Goal: Task Accomplishment & Management: Manage account settings

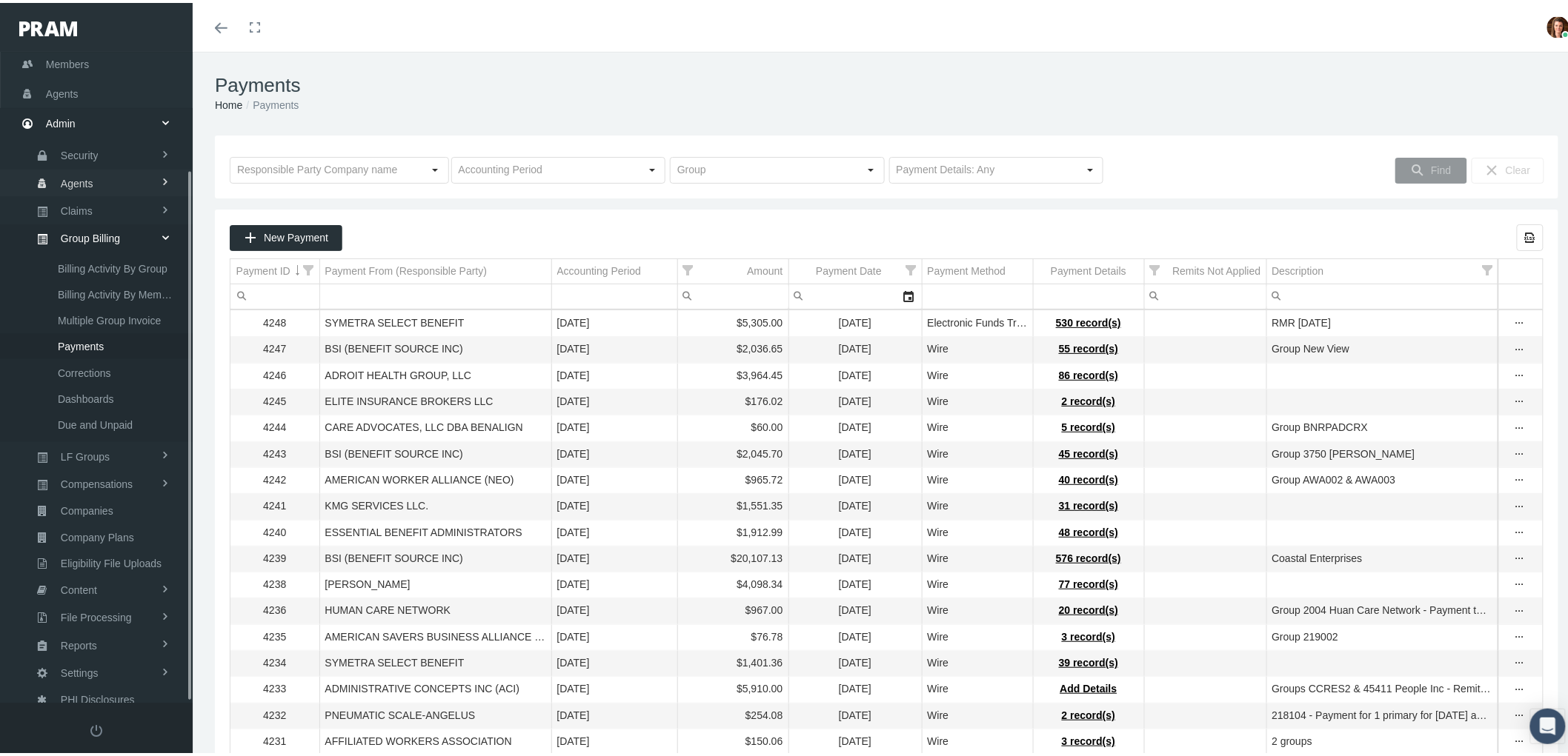
click at [159, 181] on link "Agents" at bounding box center [96, 179] width 193 height 26
click at [109, 276] on link "Agents" at bounding box center [96, 282] width 193 height 26
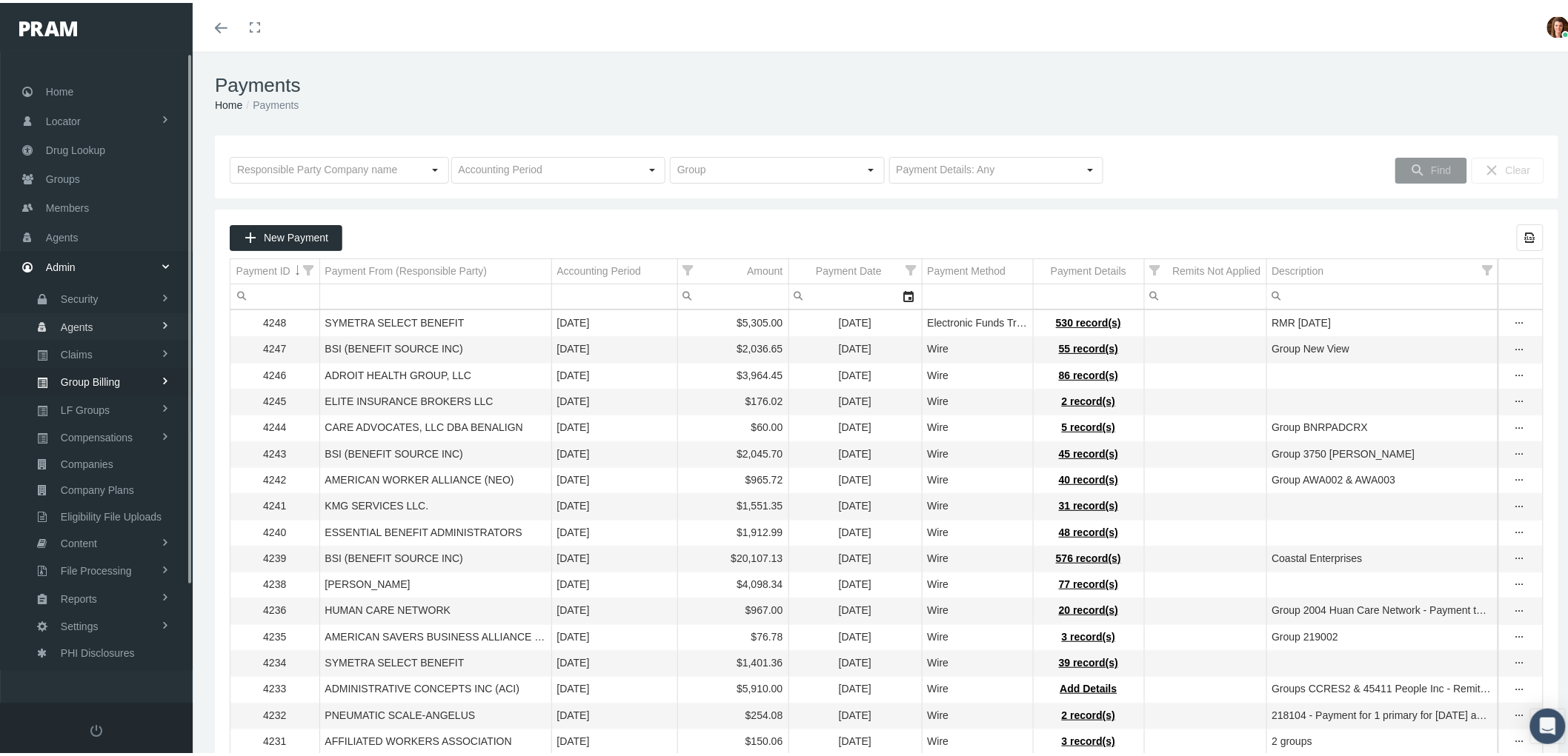
click at [104, 311] on link "Agents" at bounding box center [96, 323] width 193 height 26
click at [108, 400] on span "Bank Info Requests" at bounding box center [103, 407] width 90 height 25
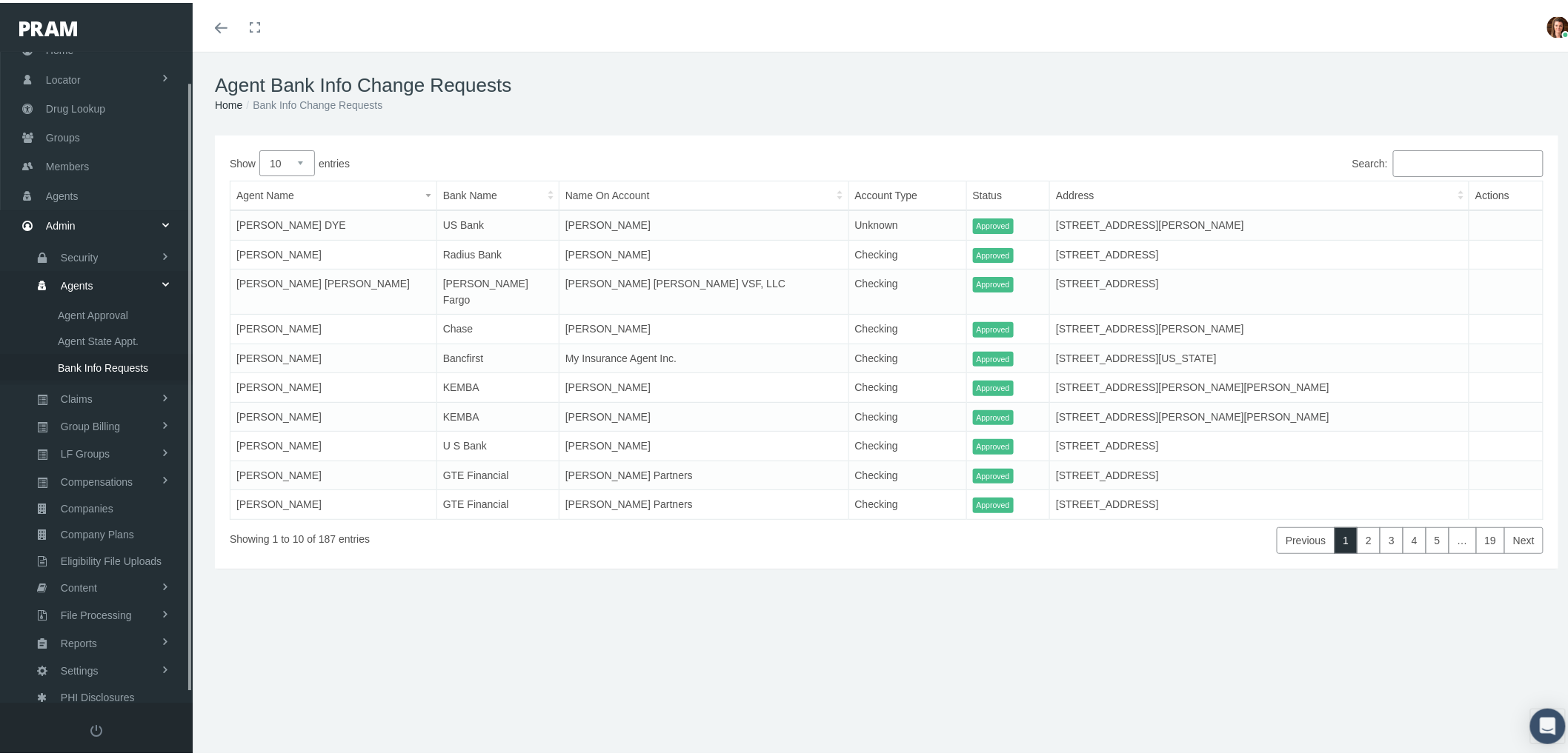
scroll to position [41, 0]
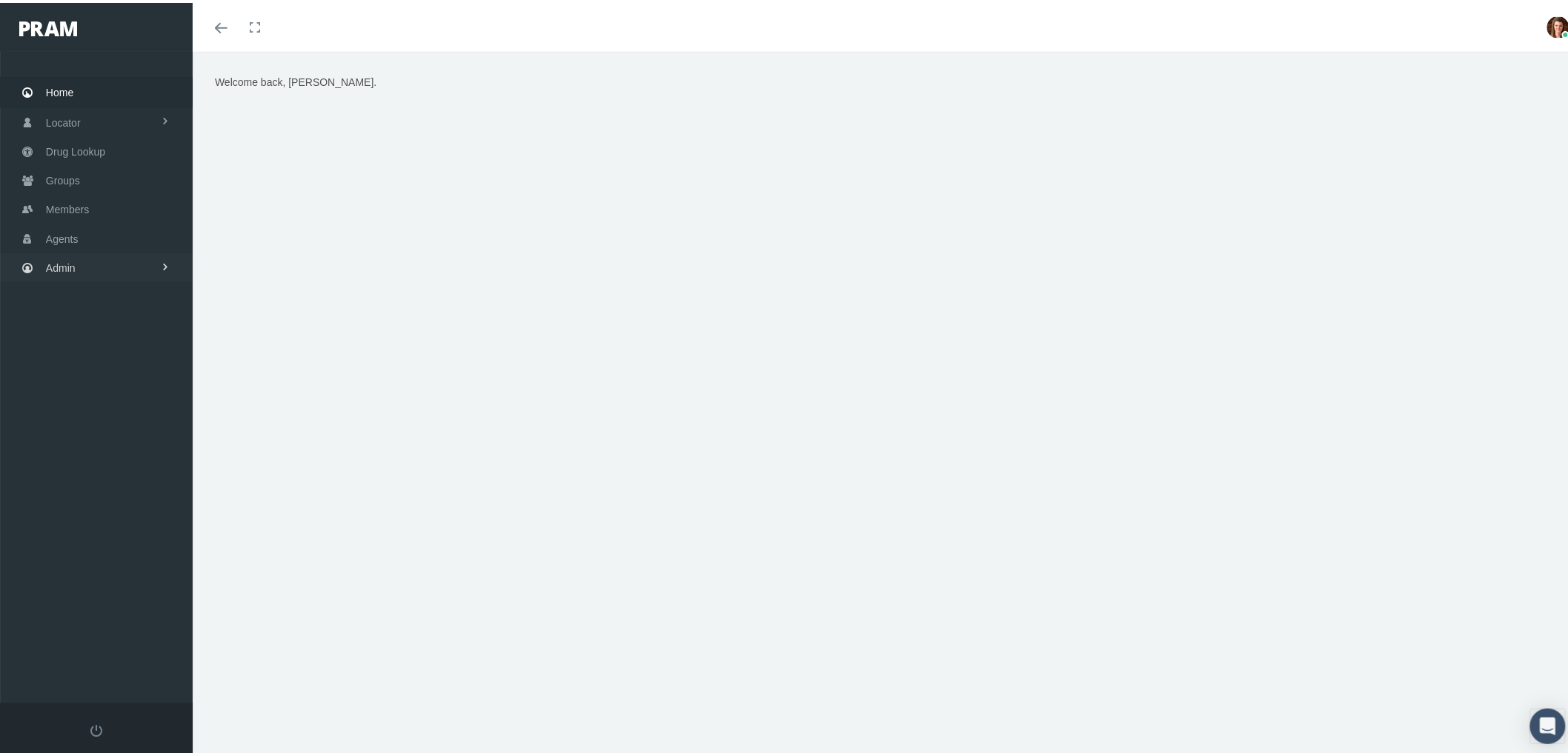
click at [85, 268] on link "Admin" at bounding box center [96, 264] width 193 height 29
click at [96, 341] on link "Claims" at bounding box center [96, 352] width 193 height 26
click at [103, 376] on span "PBM Invoices" at bounding box center [89, 382] width 64 height 25
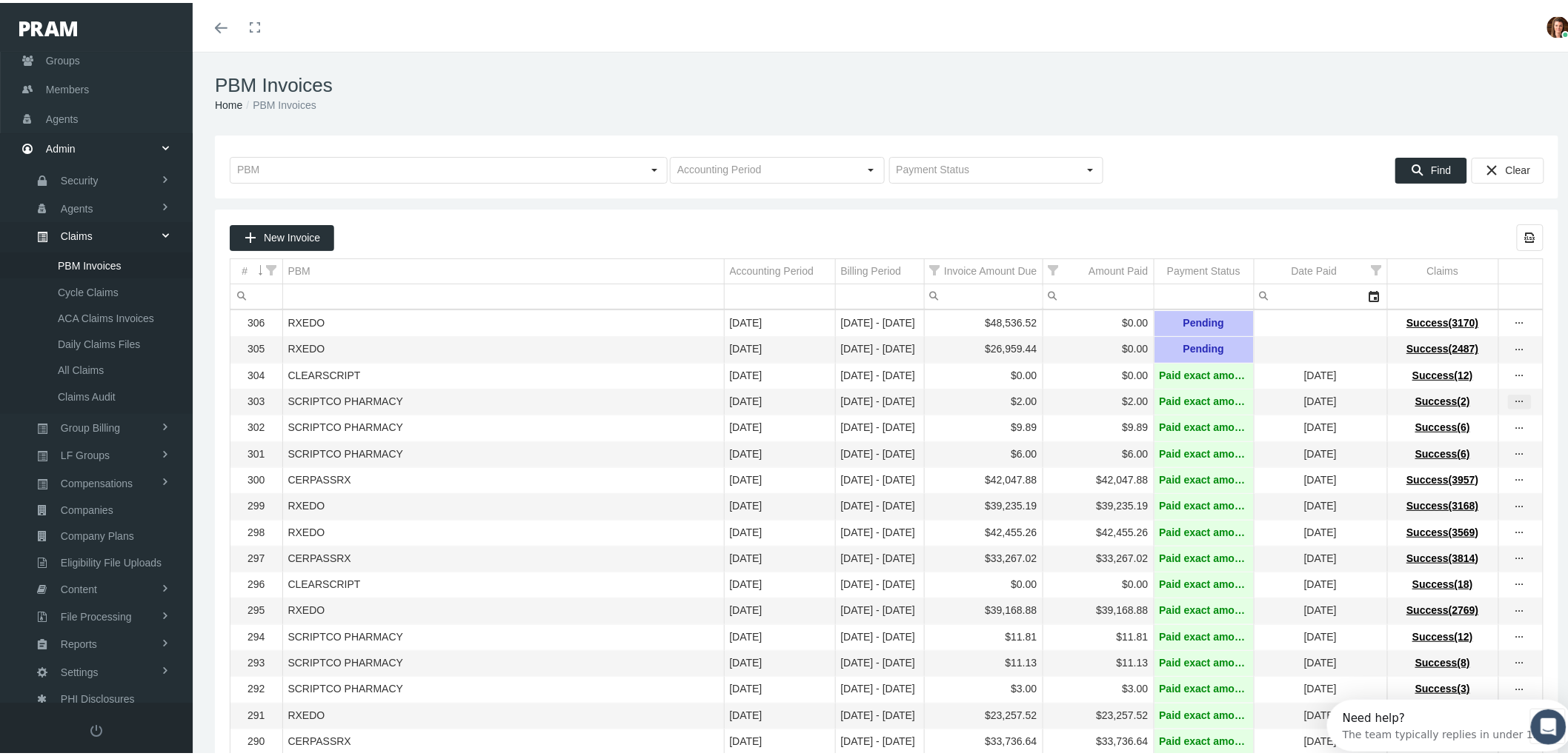
click at [1513, 406] on icon "more" at bounding box center [1519, 399] width 13 height 13
click at [1468, 418] on div "View Invoice" at bounding box center [1444, 430] width 146 height 31
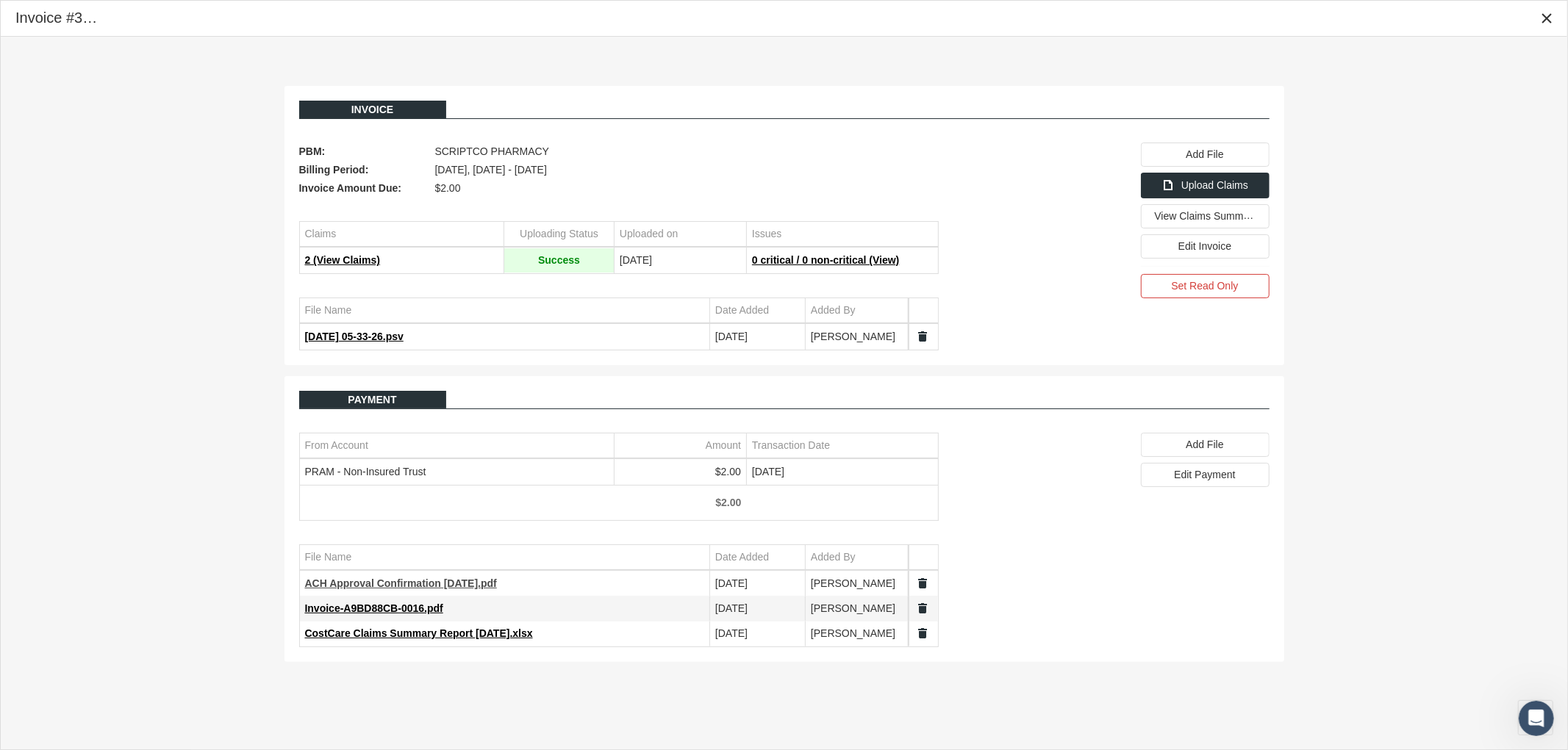
click at [383, 585] on span "ACH Approval Confirmation 7.31.25.pdf" at bounding box center [401, 583] width 191 height 12
click at [1543, 23] on icon "Close" at bounding box center [1546, 18] width 13 height 13
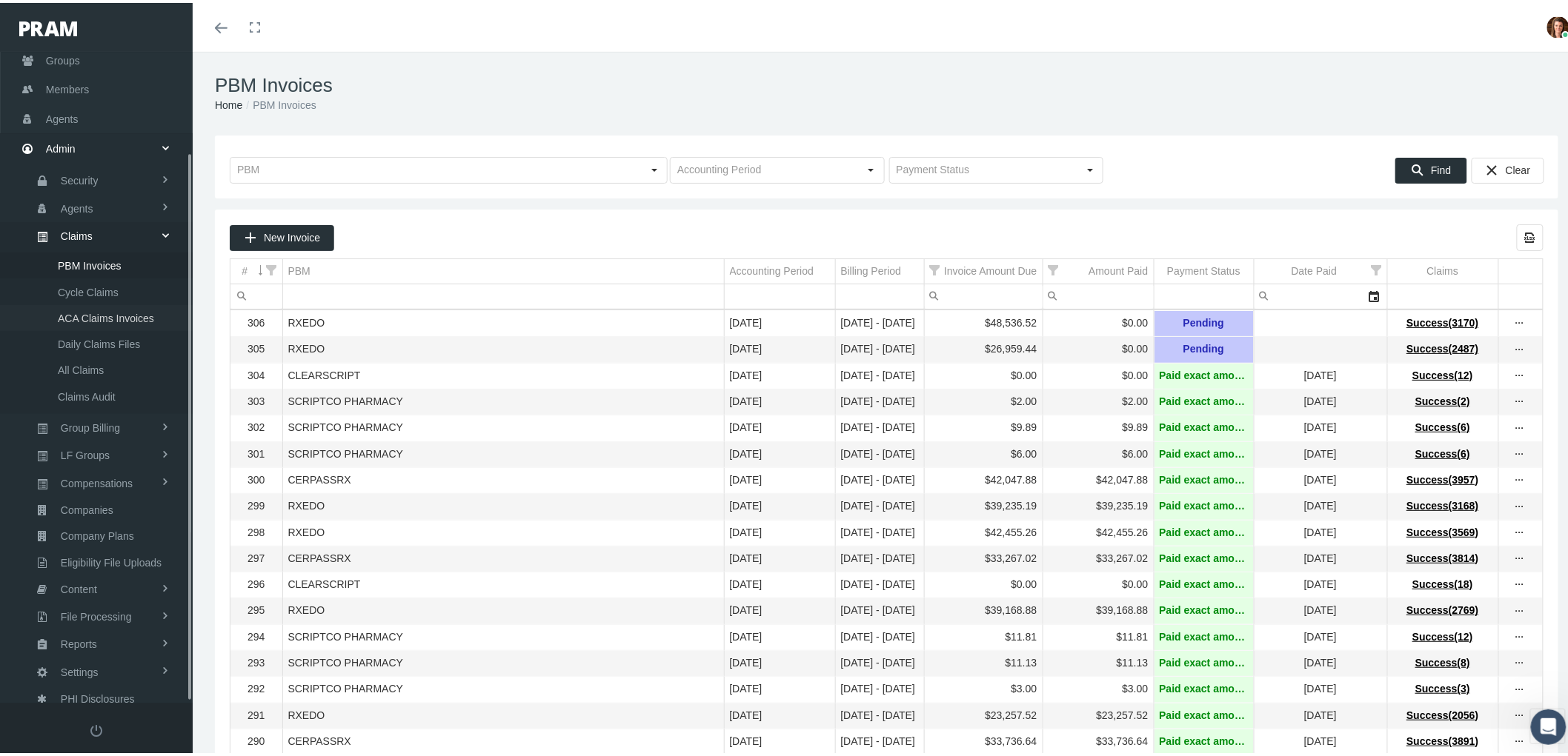
click at [106, 303] on span "ACA Claims Invoices" at bounding box center [106, 315] width 96 height 25
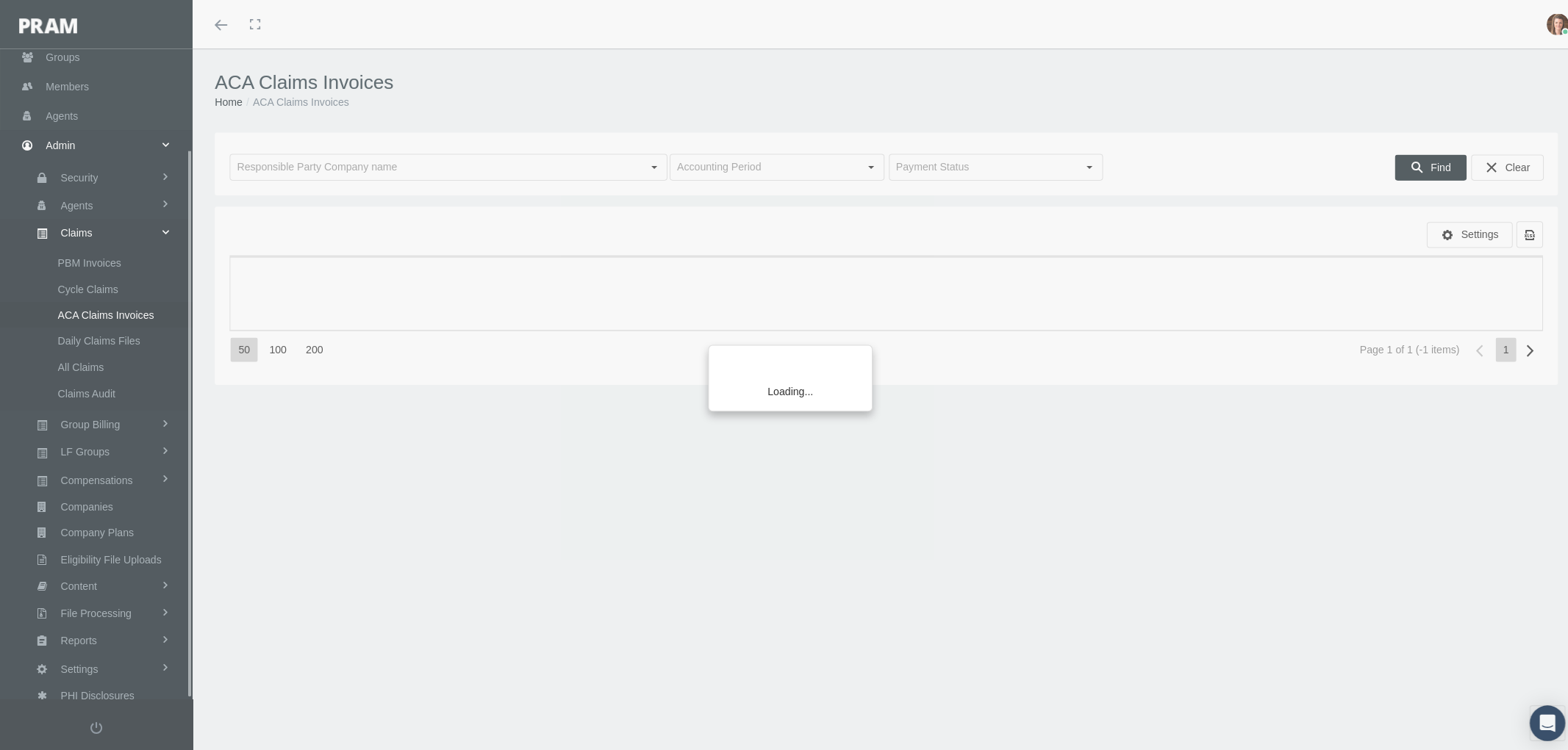
scroll to position [117, 0]
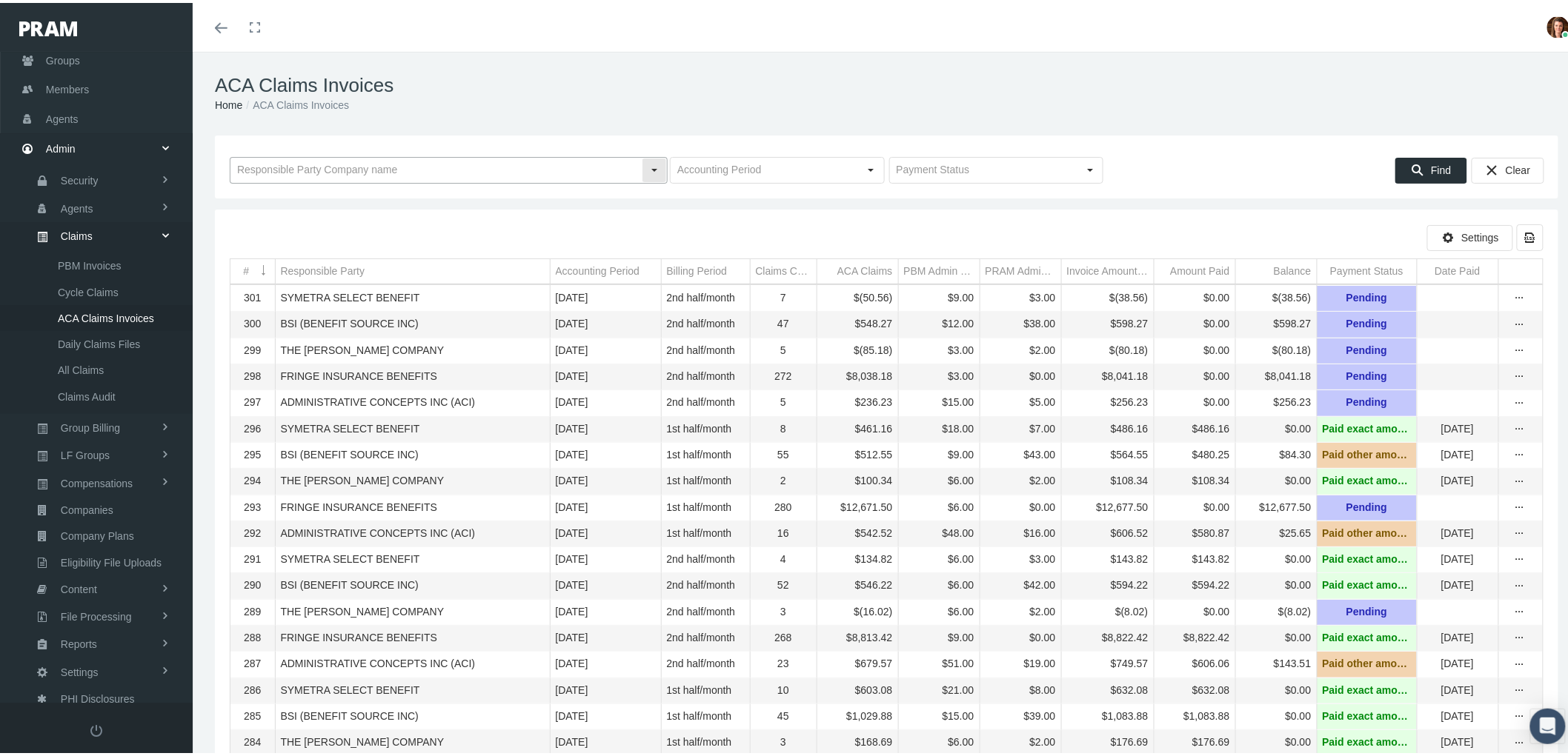
click at [351, 168] on input "text" at bounding box center [436, 167] width 411 height 25
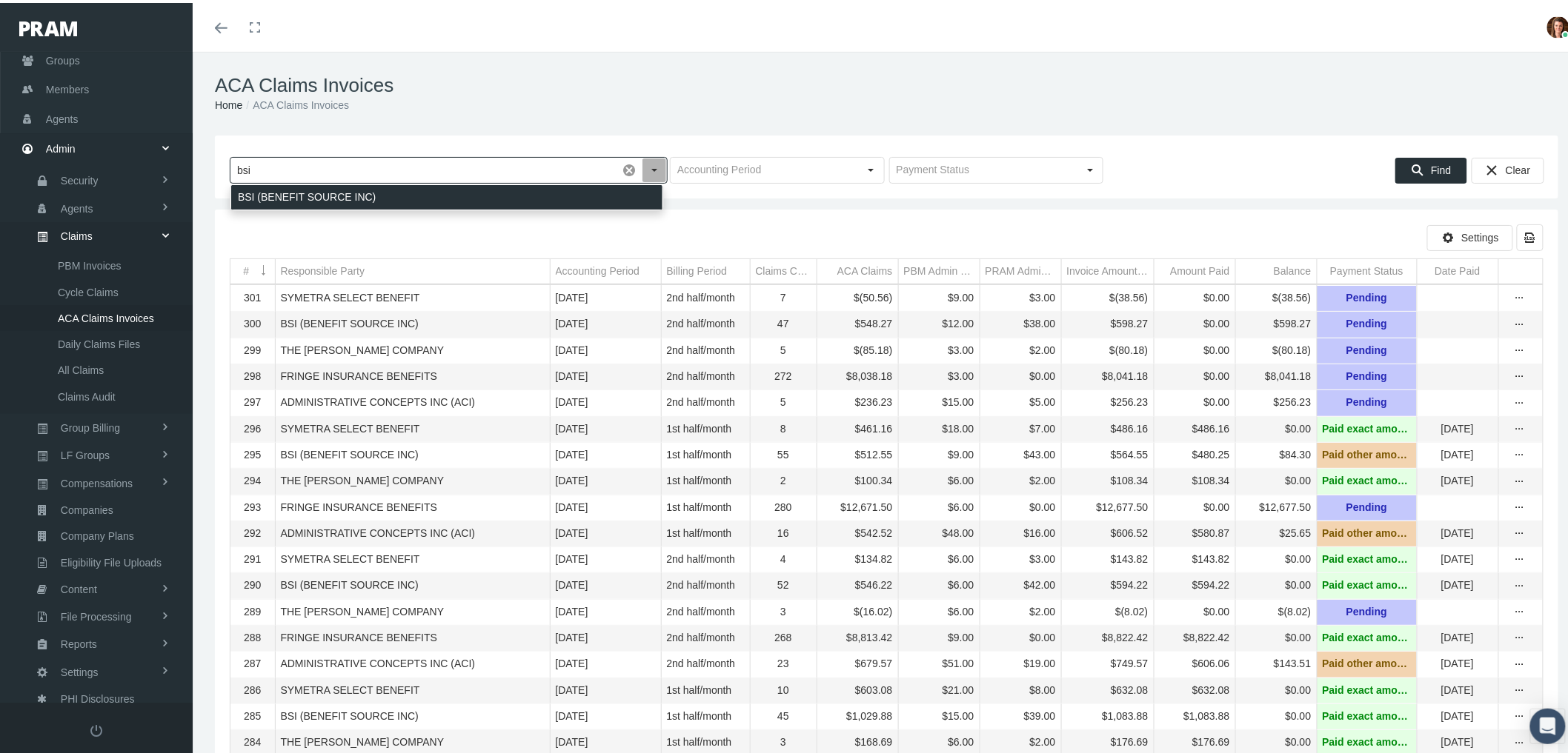
click at [434, 191] on div "BSI (BENEFIT SOURCE INC)" at bounding box center [447, 194] width 431 height 24
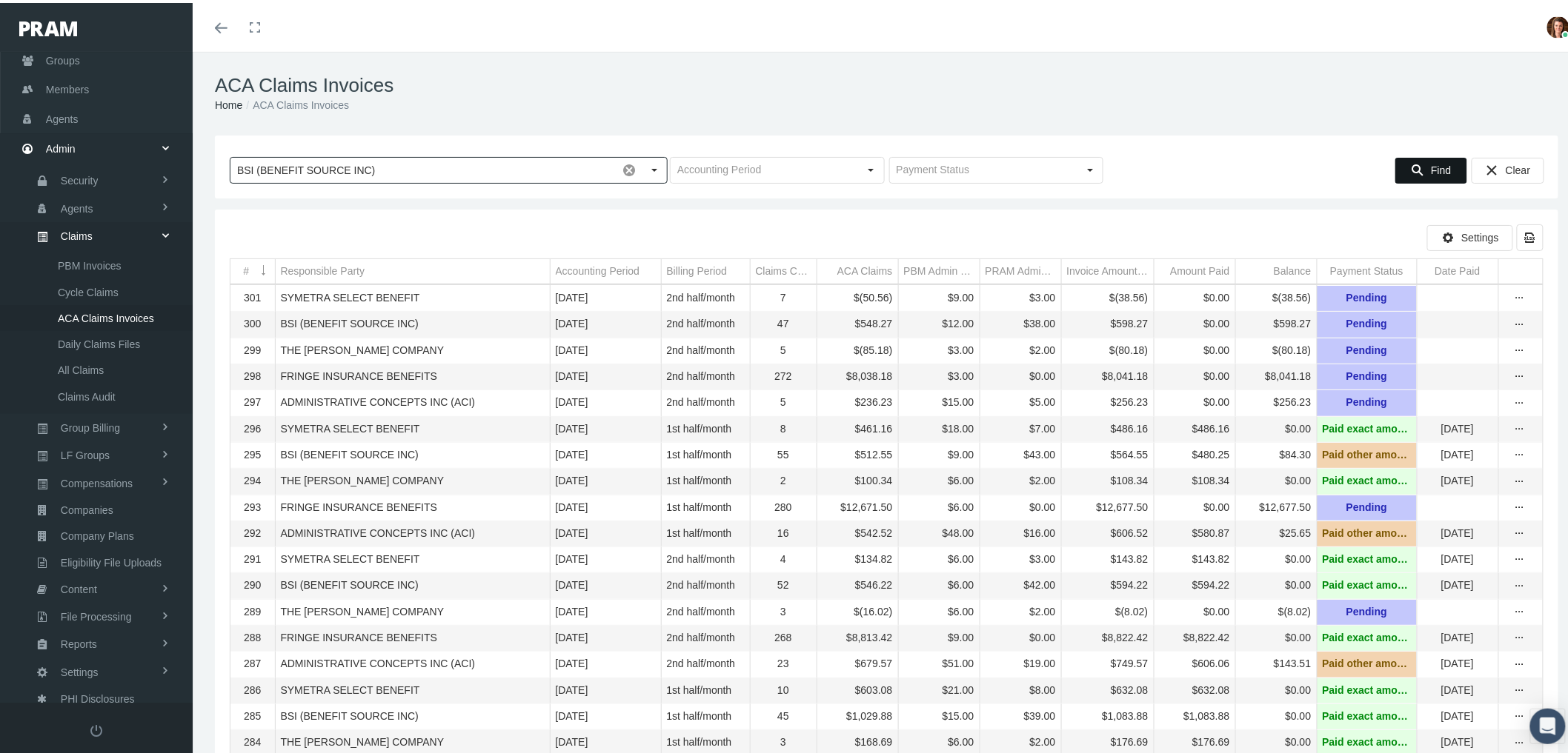
type input "BSI (BENEFIT SOURCE INC)"
click at [1417, 168] on div "Find" at bounding box center [1431, 167] width 70 height 24
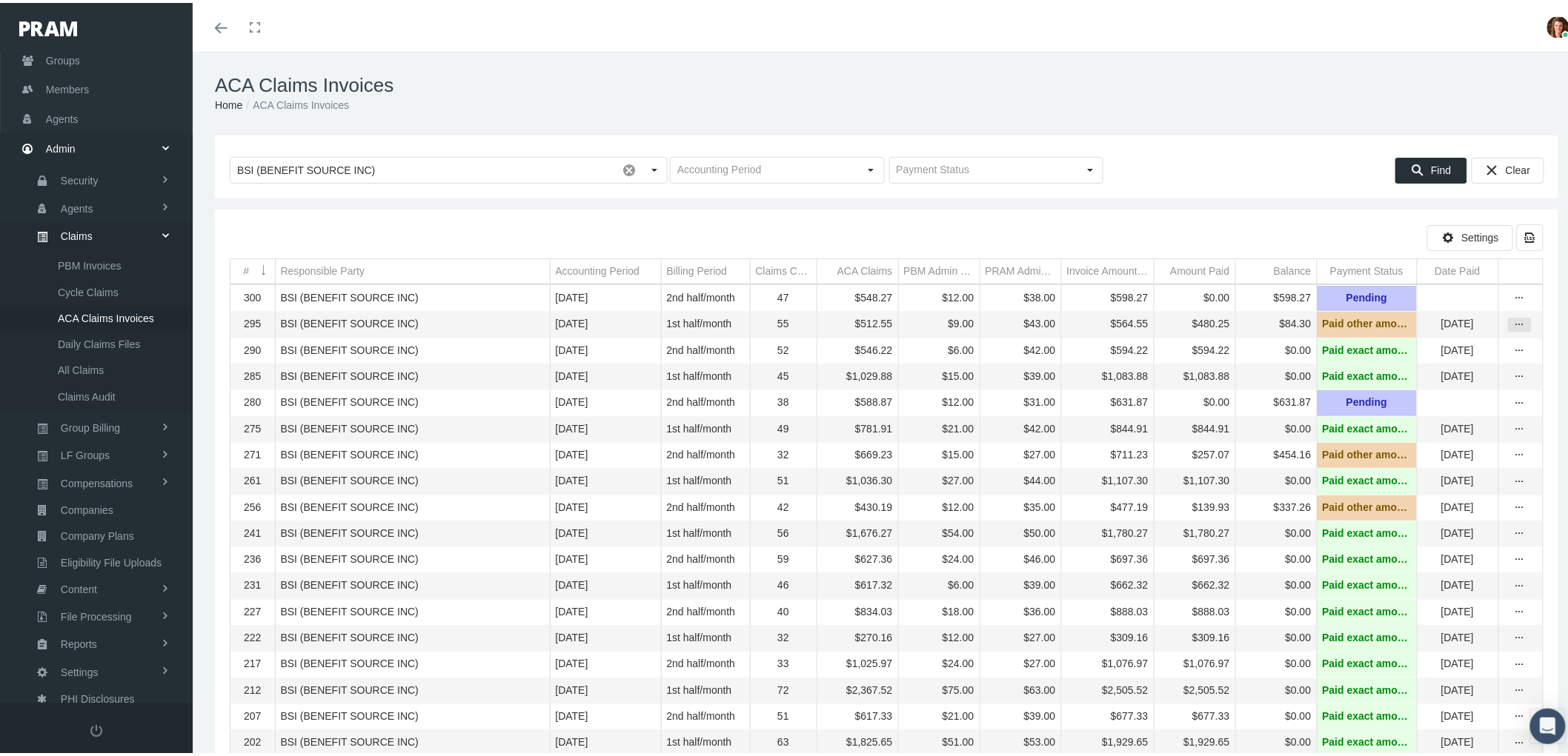
click at [1513, 326] on icon "more" at bounding box center [1519, 322] width 13 height 13
click at [1479, 339] on div "View" at bounding box center [1444, 349] width 146 height 31
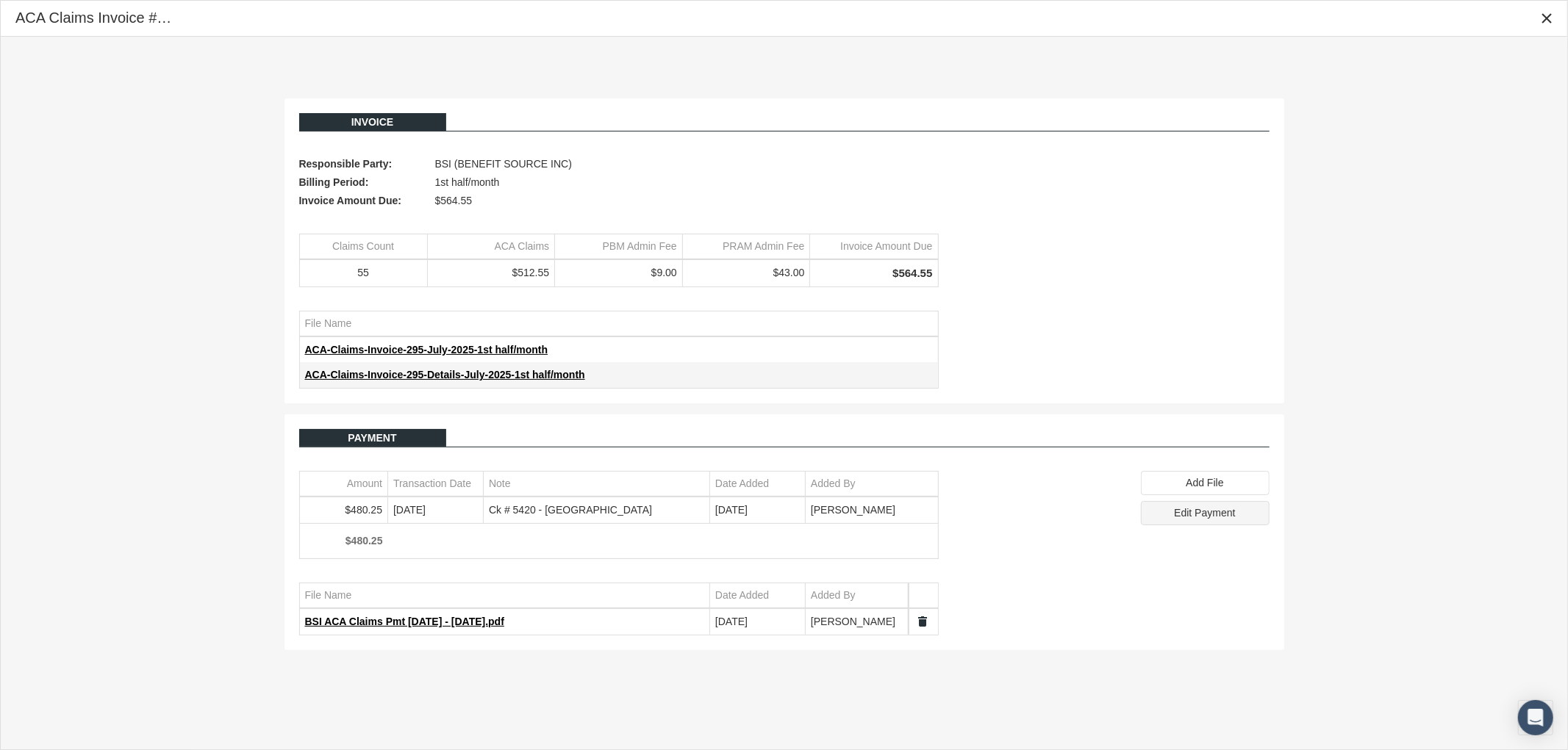
click at [1206, 517] on span "Edit Payment" at bounding box center [1204, 512] width 61 height 12
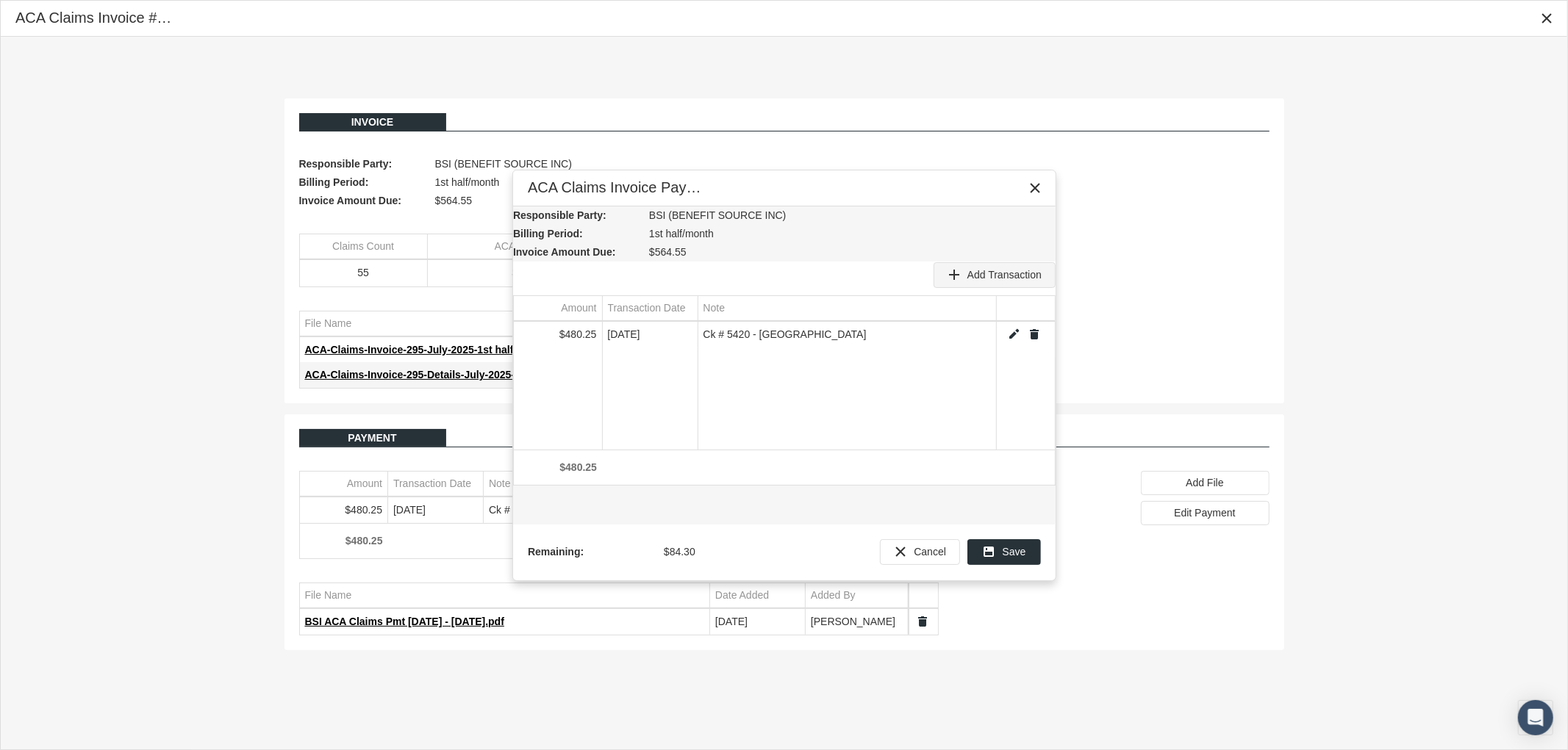
click at [1008, 275] on span "Add Transaction" at bounding box center [1004, 274] width 74 height 12
type input "84.3"
click at [687, 338] on div "Select" at bounding box center [685, 335] width 23 height 23
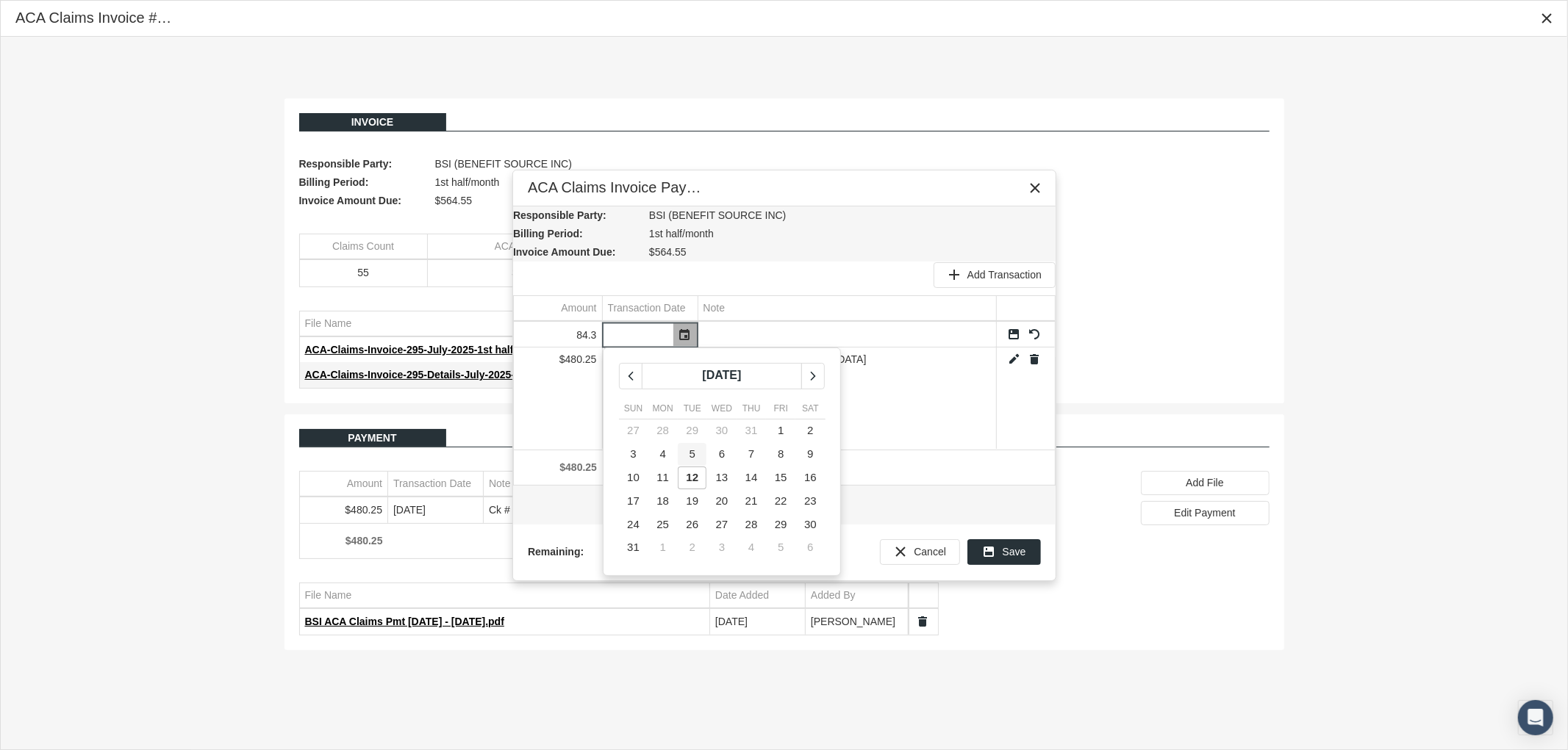
click at [689, 471] on span "12" at bounding box center [693, 477] width 12 height 12
type input "[DATE]"
click at [732, 330] on input "Data grid" at bounding box center [847, 334] width 298 height 24
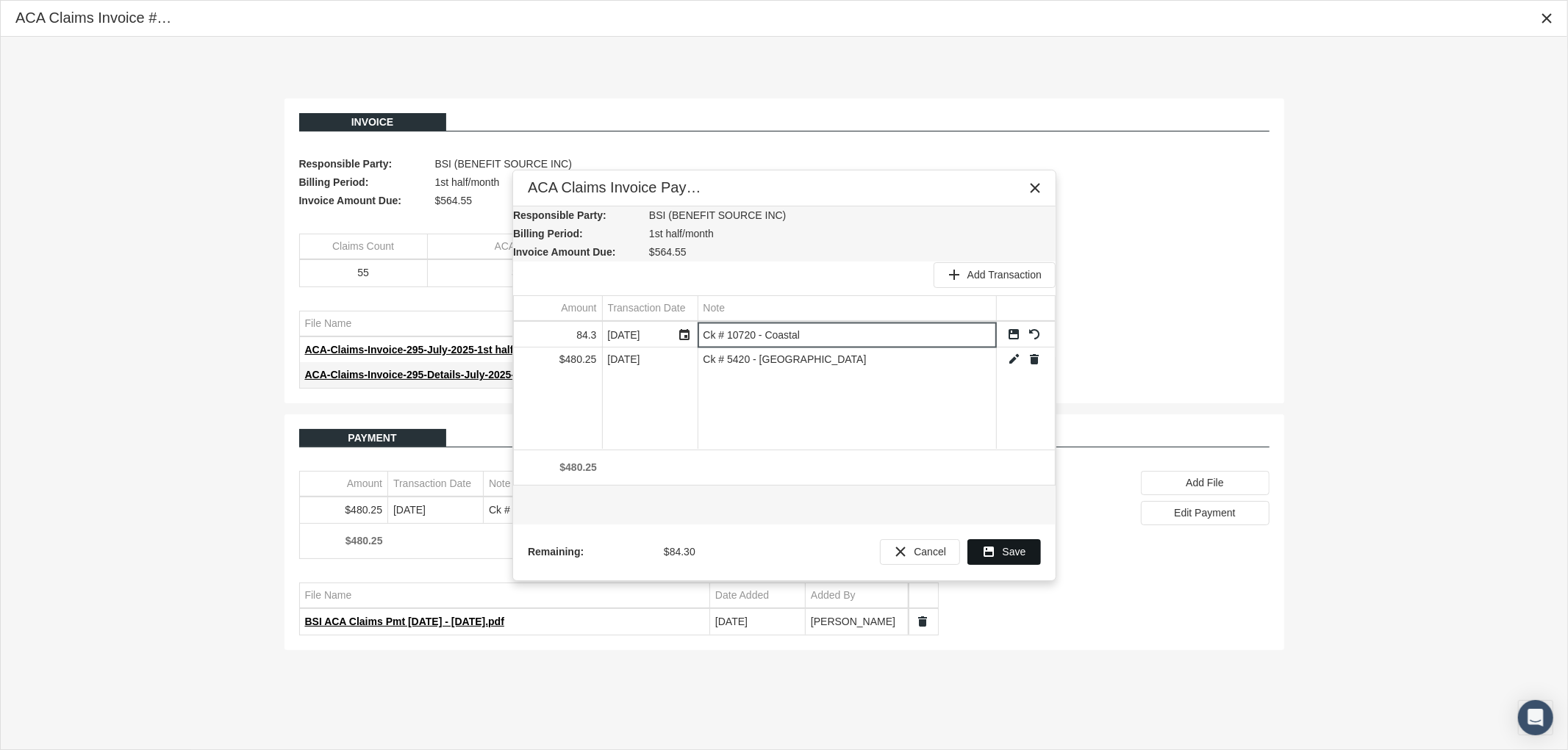
type input "Ck # 10720 - Coastal"
click at [1004, 551] on span "Save" at bounding box center [1014, 551] width 23 height 12
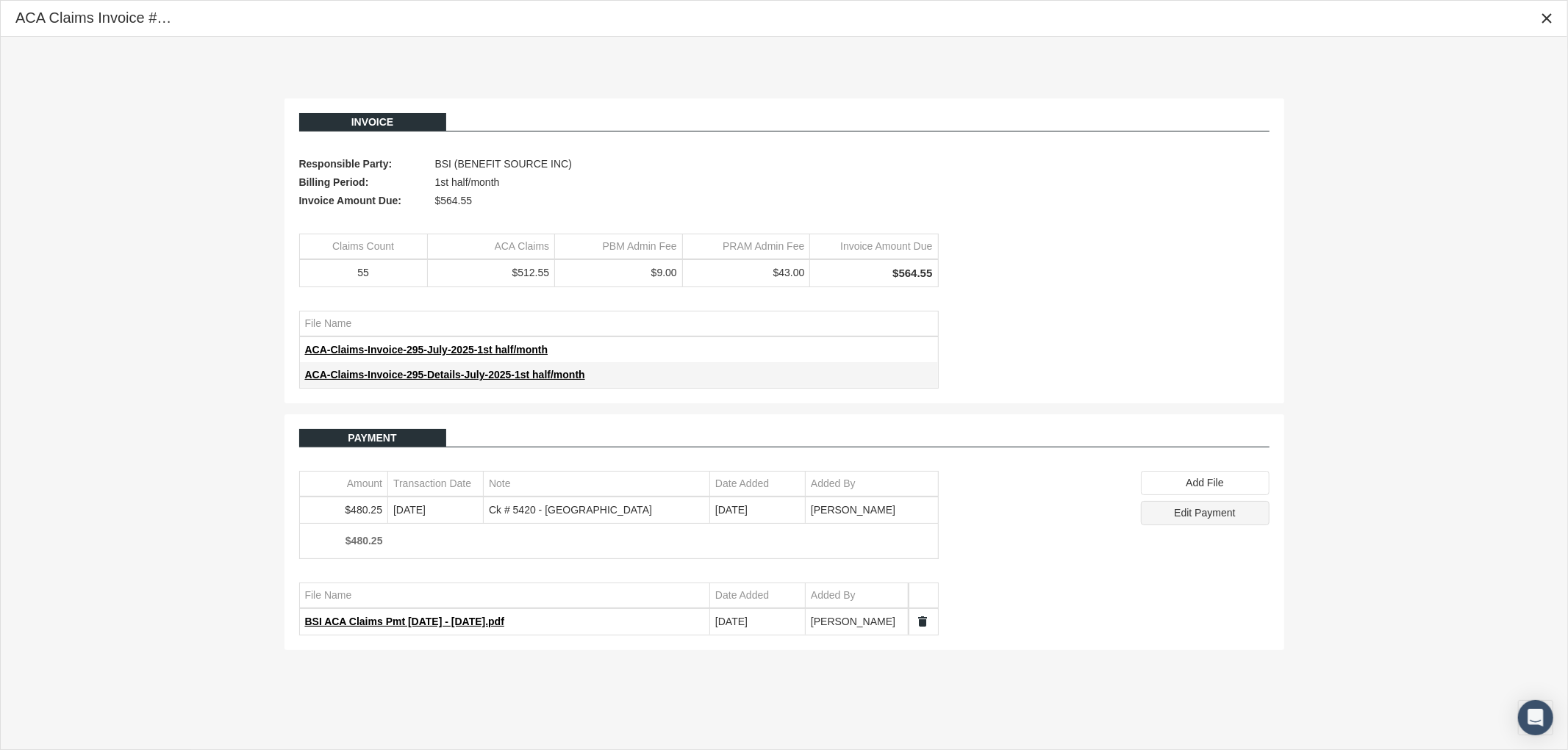
click at [1207, 519] on span "Edit Payment" at bounding box center [1204, 512] width 61 height 12
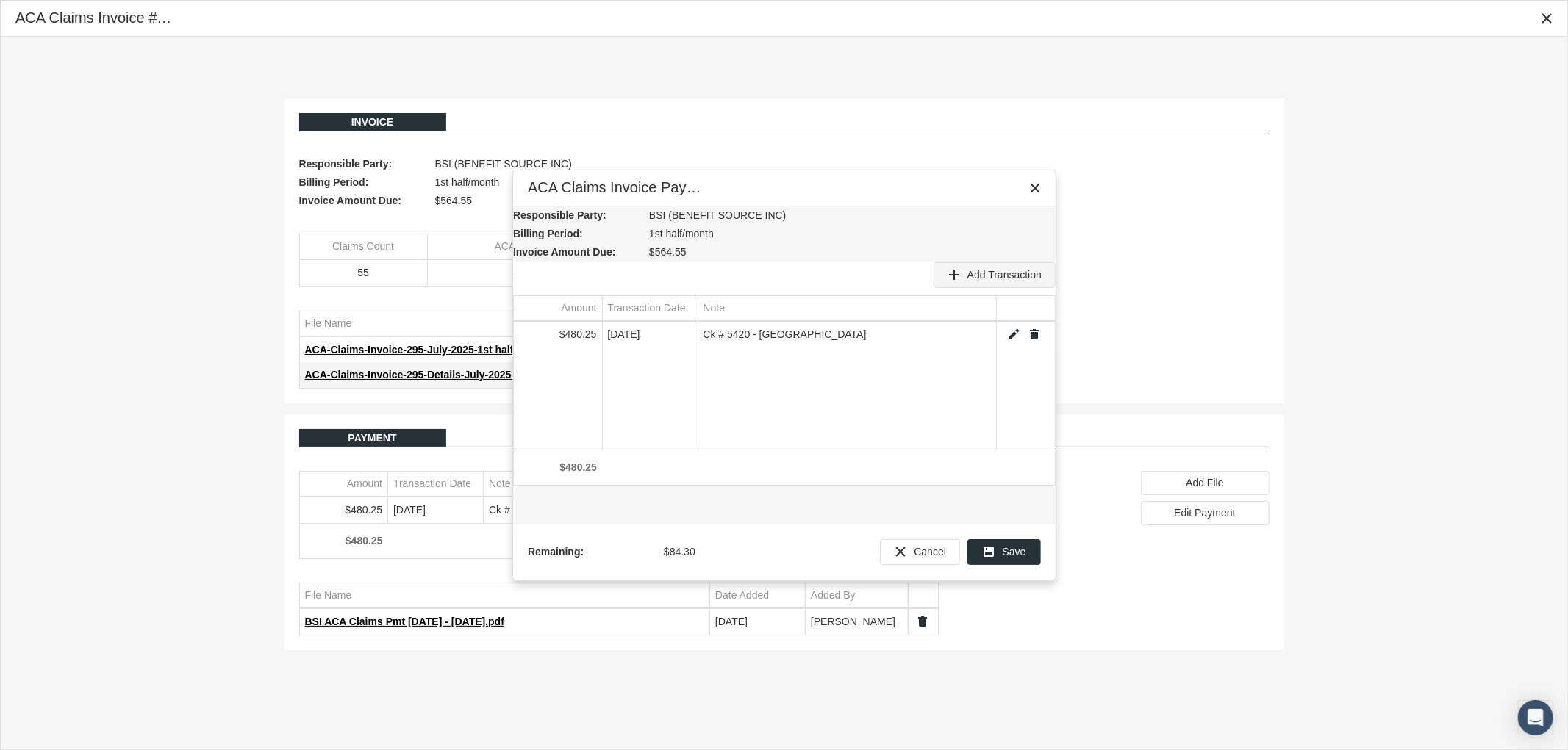
click at [992, 263] on div "Add Transaction" at bounding box center [994, 275] width 120 height 24
type input "84.3"
click at [679, 328] on div "Select" at bounding box center [685, 335] width 23 height 23
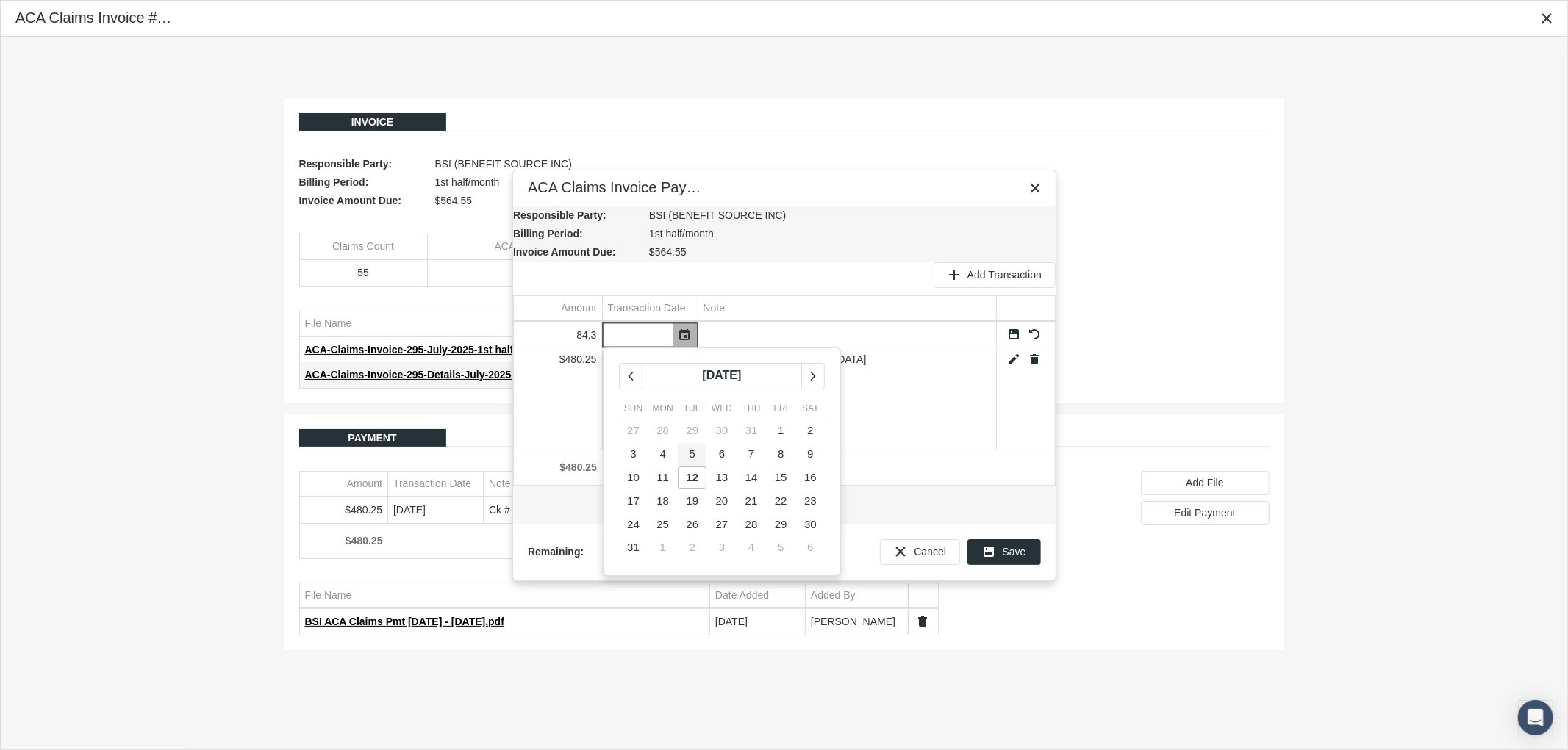
click at [692, 468] on td "12" at bounding box center [693, 478] width 29 height 23
type input "[DATE]"
click at [733, 333] on input "Data grid" at bounding box center [847, 334] width 298 height 24
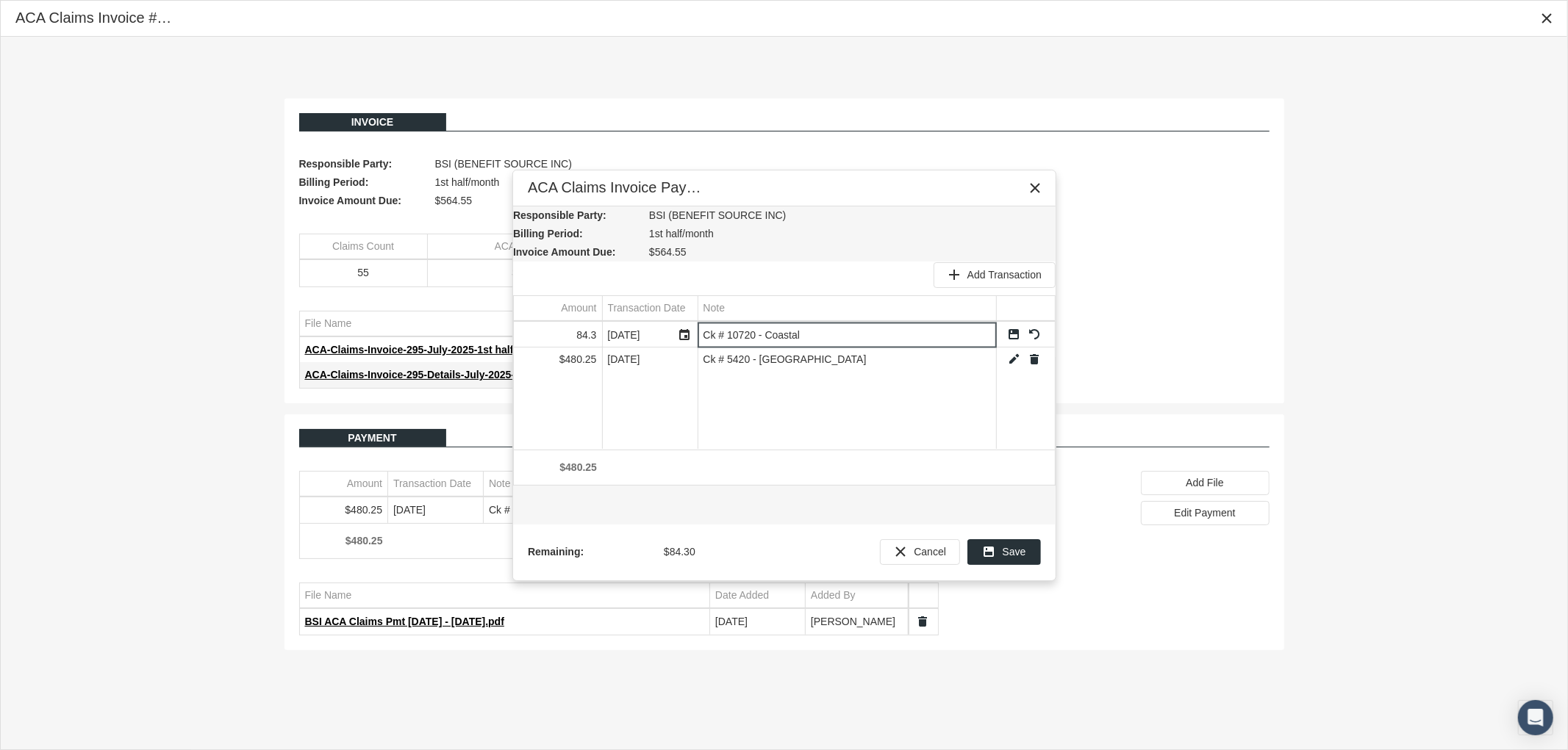
type input "Ck # 10720 - Coastal"
click at [1018, 333] on link "Save" at bounding box center [1013, 334] width 13 height 13
click at [1001, 559] on div "Save" at bounding box center [1004, 552] width 72 height 24
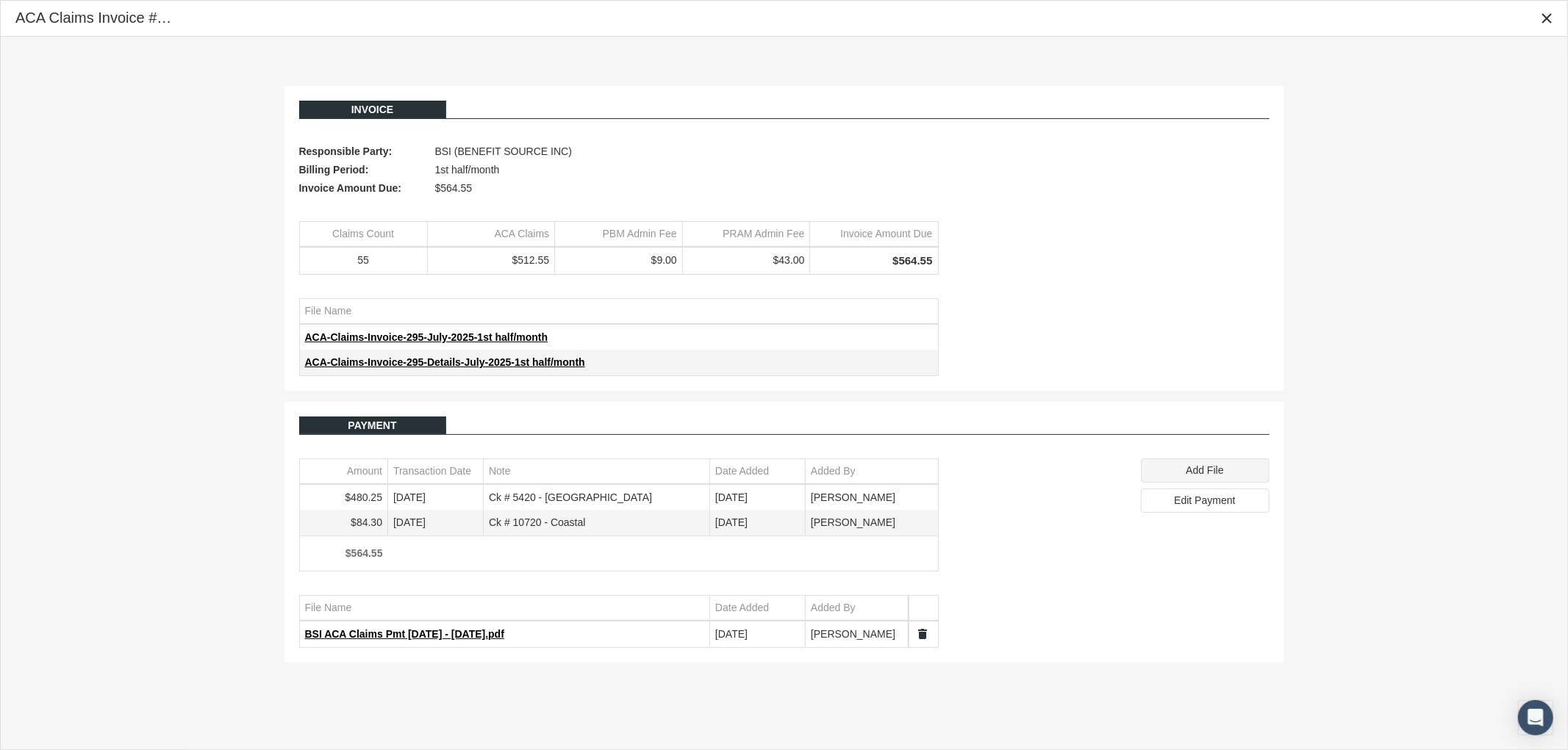
click at [1211, 476] on span "Add File" at bounding box center [1204, 470] width 38 height 12
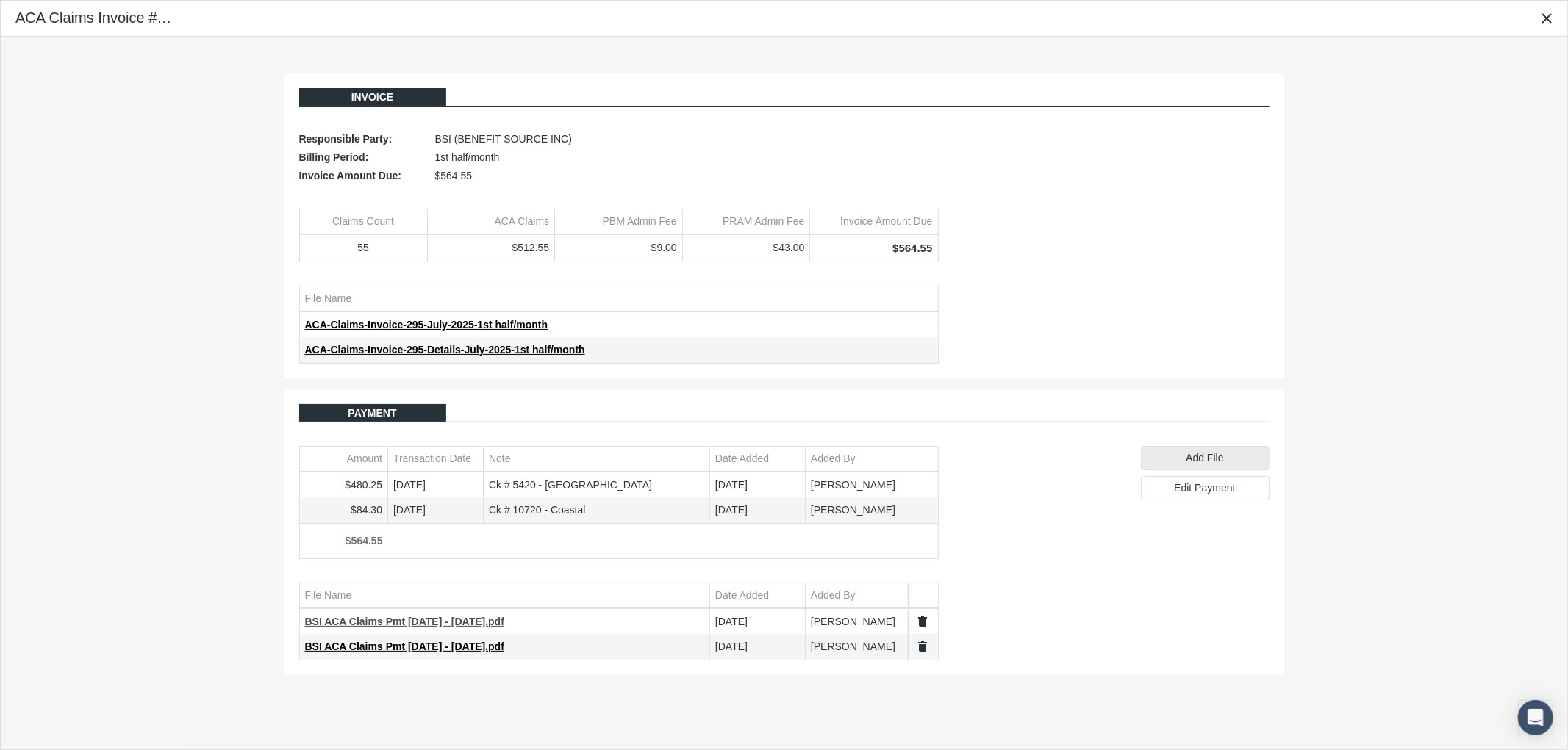
click at [436, 621] on span "BSI ACA Claims Pmt 7.1.25 - 7.15.25.pdf" at bounding box center [405, 621] width 199 height 12
click at [423, 648] on span "BSI ACA Claims Pmt 7.1.25 - 7.15.25.pdf" at bounding box center [405, 646] width 199 height 12
